Goal: Transaction & Acquisition: Subscribe to service/newsletter

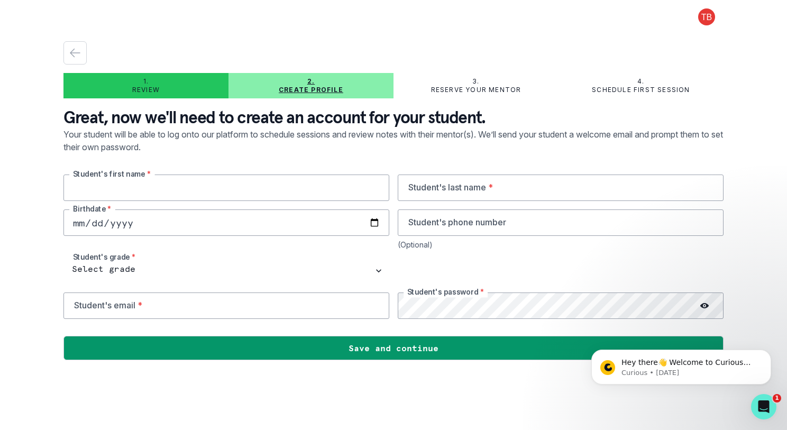
click at [126, 191] on input "text" at bounding box center [226, 188] width 326 height 26
type input "[PERSON_NAME]"
click at [445, 188] on input "text" at bounding box center [561, 188] width 326 height 26
type input "[PERSON_NAME]"
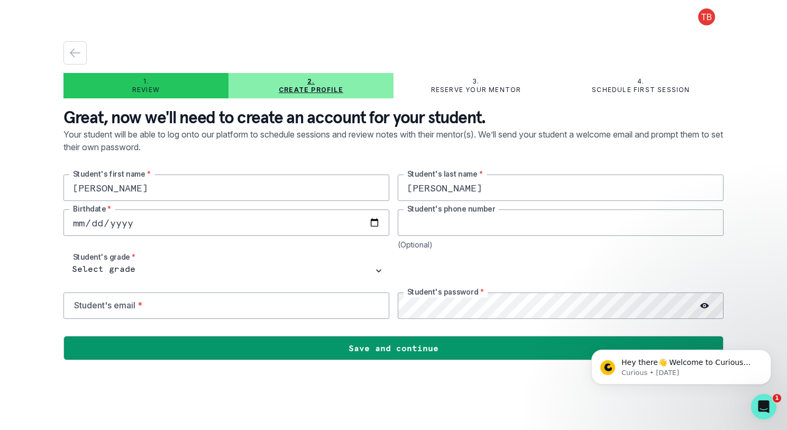
click at [412, 219] on input "tel" at bounding box center [561, 222] width 326 height 26
type input "[PHONE_NUMBER]"
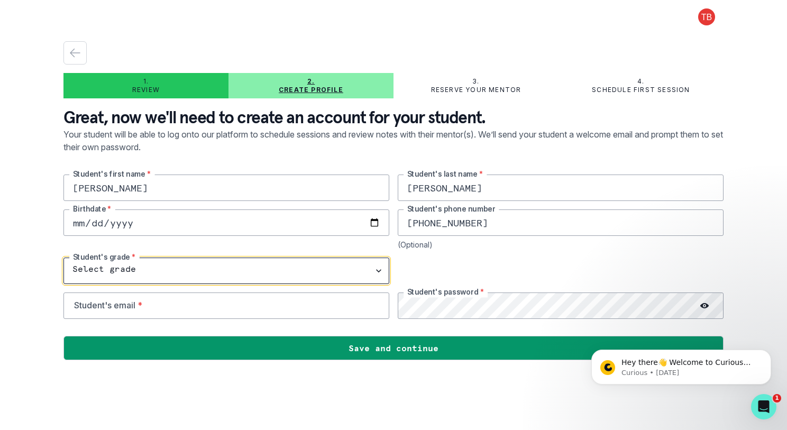
select select "10th Grade"
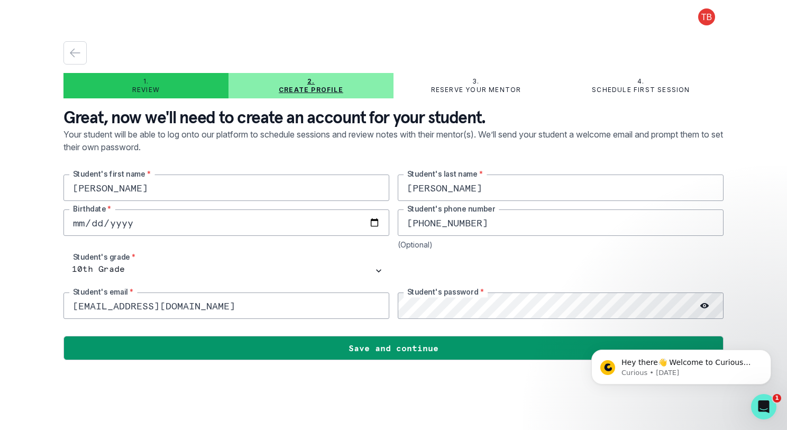
type input "[EMAIL_ADDRESS][DOMAIN_NAME]"
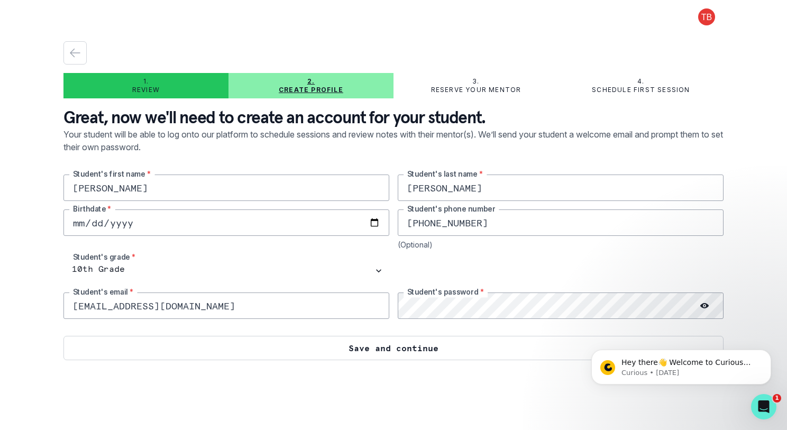
click at [382, 350] on button "Save and continue" at bounding box center [393, 348] width 660 height 24
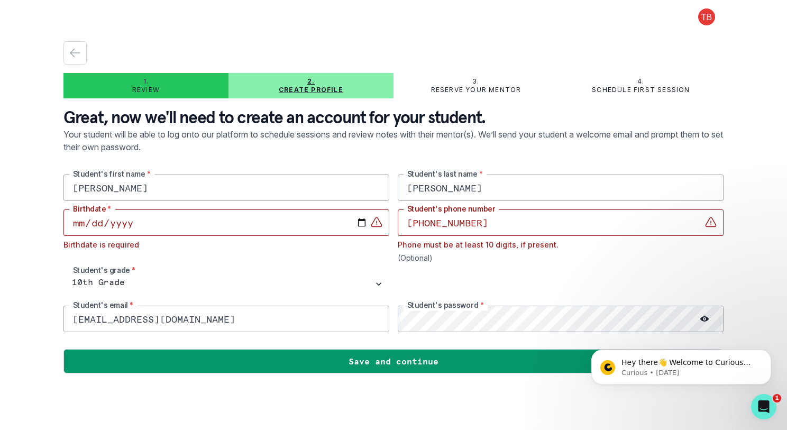
click at [430, 223] on input "[PHONE_NUMBER]" at bounding box center [561, 222] width 326 height 26
click at [448, 222] on input "203817-7336" at bounding box center [561, 222] width 326 height 26
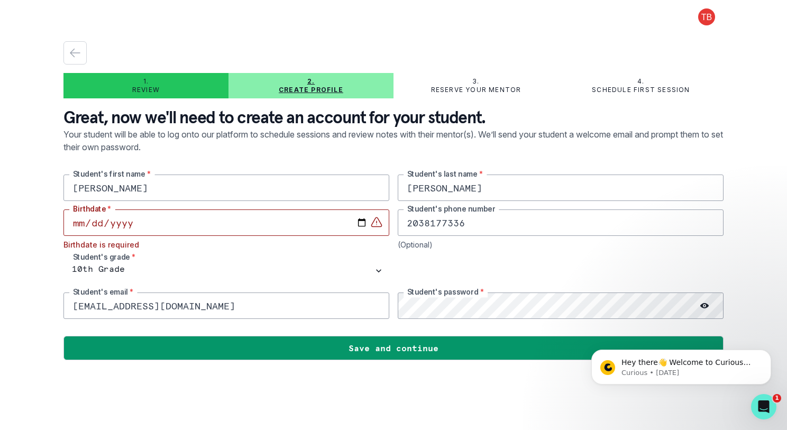
type input "2038177336"
click at [90, 221] on input "date" at bounding box center [226, 222] width 326 height 26
click at [98, 221] on input "date" at bounding box center [226, 222] width 326 height 26
click at [133, 221] on input "date" at bounding box center [226, 222] width 326 height 26
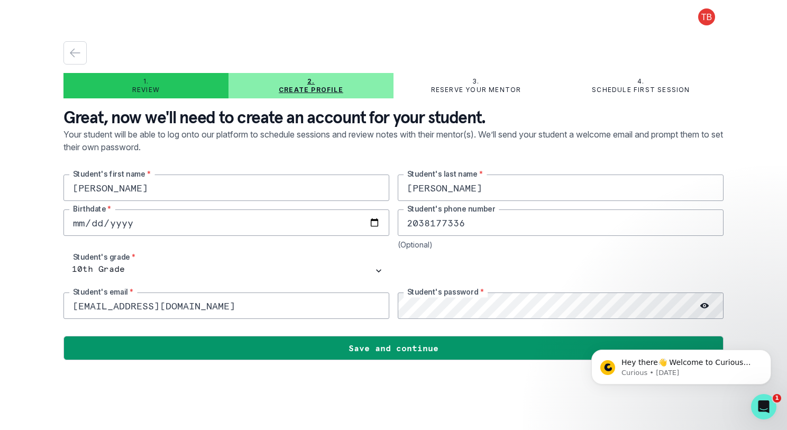
type input "[DATE]"
click at [161, 307] on input "[EMAIL_ADDRESS][DOMAIN_NAME]" at bounding box center [226, 305] width 326 height 26
type input "[EMAIL_ADDRESS][DOMAIN_NAME]"
click at [704, 305] on icon at bounding box center [704, 305] width 8 height 8
click at [769, 354] on icon "Dismiss notification" at bounding box center [768, 353] width 4 height 4
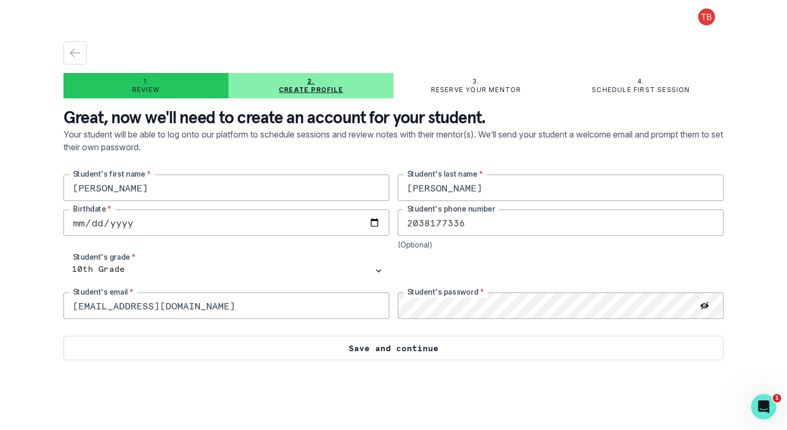
click at [395, 347] on button "Save and continue" at bounding box center [393, 348] width 660 height 24
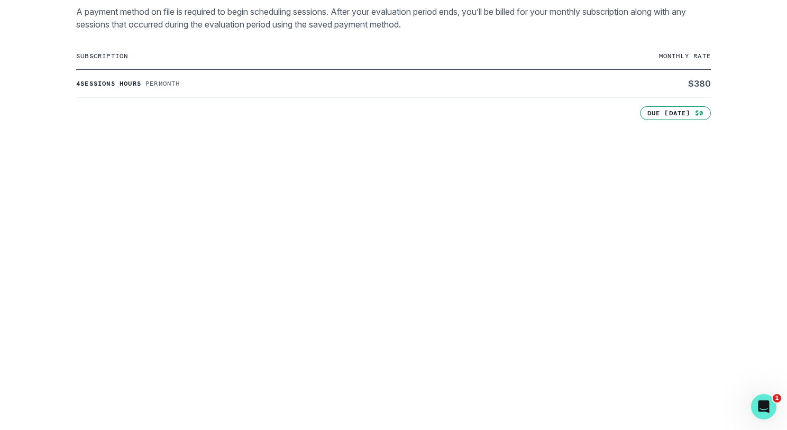
click at [35, 307] on div "1. Review 2. Create profile 3. Reserve your mentor 4. Schedule first session Ho…" at bounding box center [393, 215] width 787 height 430
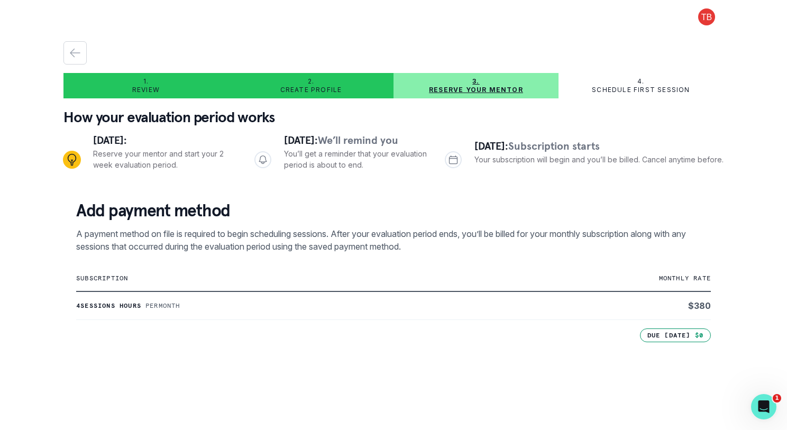
click at [44, 213] on div "1. Review 2. Create profile 3. Reserve your mentor 4. Schedule first session Ho…" at bounding box center [393, 215] width 787 height 430
click at [47, 158] on div "1. Review 2. Create profile 3. Reserve your mentor 4. Schedule first session Ho…" at bounding box center [393, 215] width 787 height 430
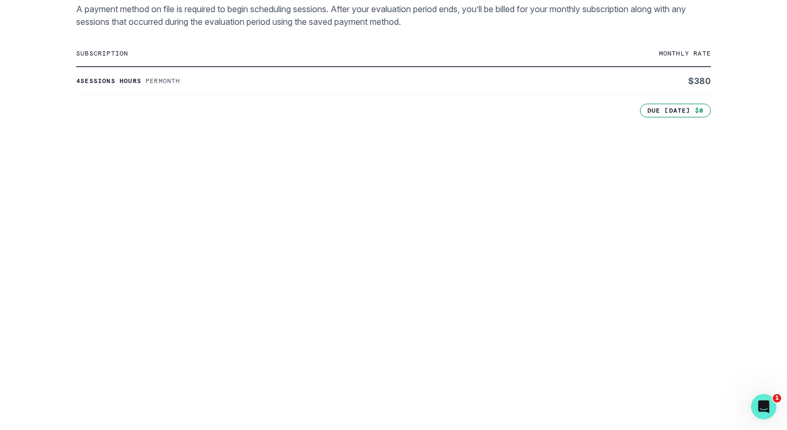
click at [43, 262] on div "1. Review 2. Create profile 3. Reserve your mentor 4. Schedule first session Ho…" at bounding box center [393, 215] width 787 height 430
